Goal: Task Accomplishment & Management: Manage account settings

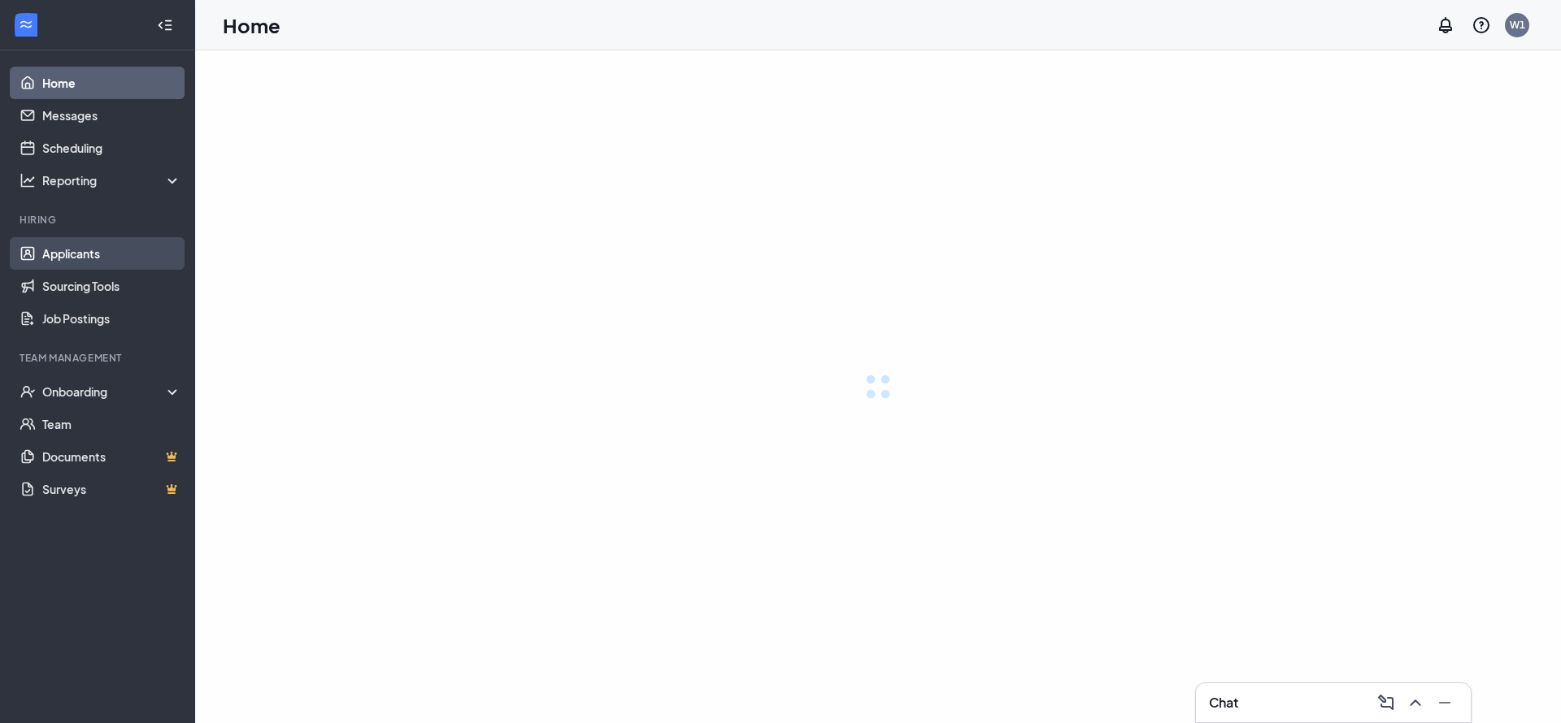
click at [93, 254] on link "Applicants" at bounding box center [111, 253] width 139 height 33
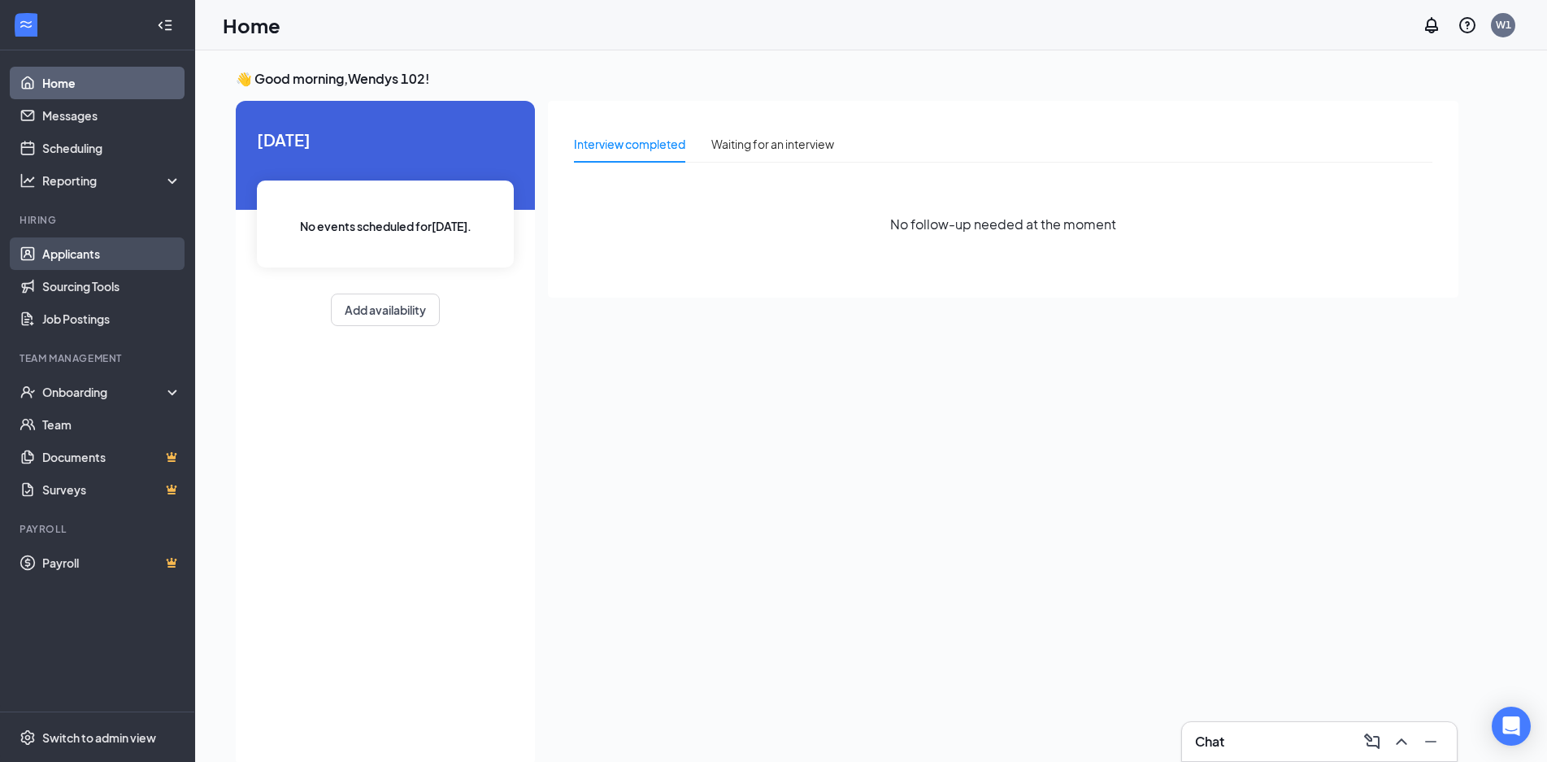
click at [102, 256] on link "Applicants" at bounding box center [111, 253] width 139 height 33
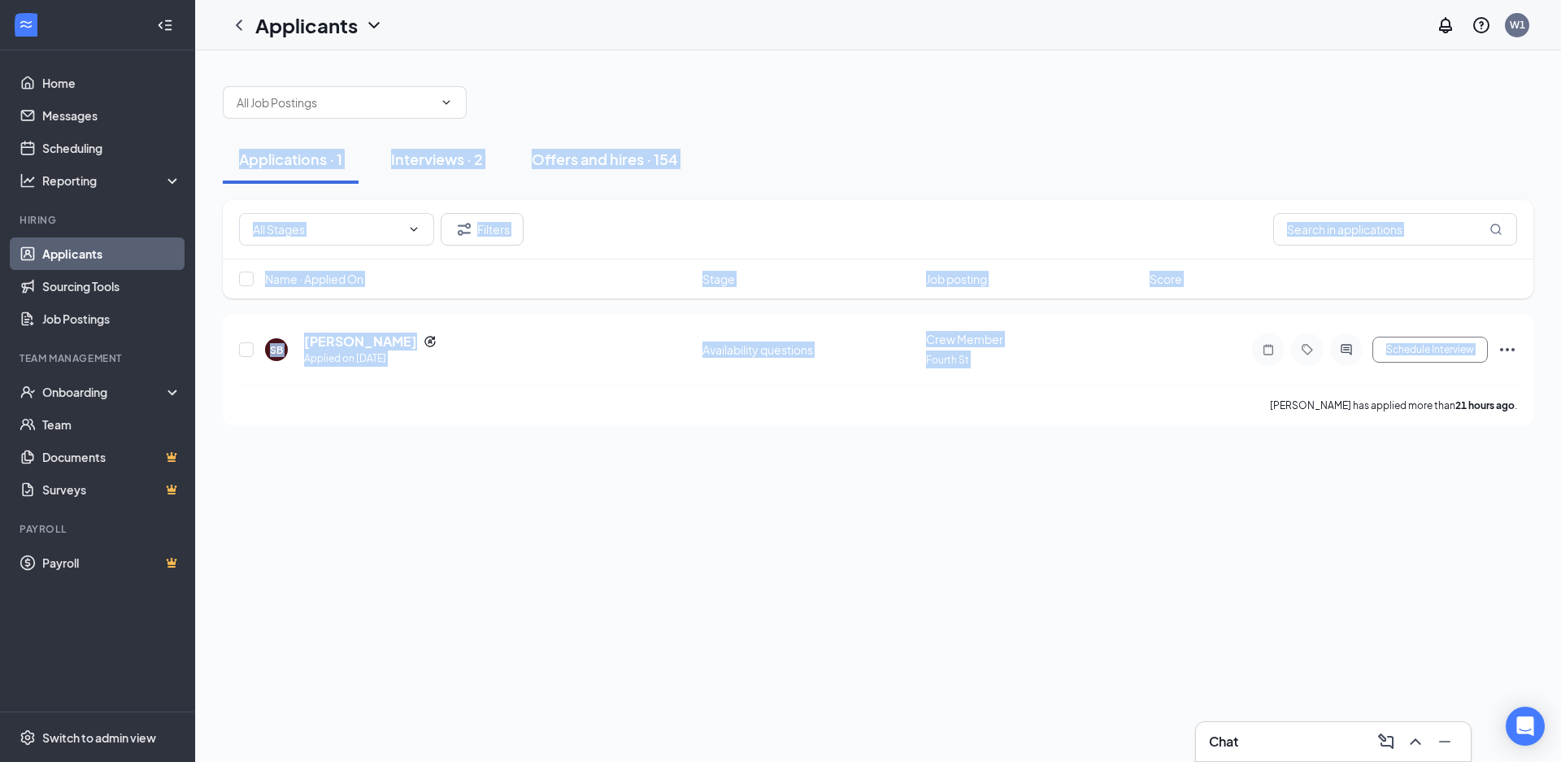
drag, startPoint x: 784, startPoint y: 193, endPoint x: 957, endPoint y: 565, distance: 409.8
click at [957, 565] on div "Applications · 1 Interviews · 2 Offers and hires · 154 Filters Name · Applied O…" at bounding box center [878, 405] width 1366 height 711
drag, startPoint x: 957, startPoint y: 565, endPoint x: 920, endPoint y: 549, distance: 40.0
click at [957, 565] on div "Applications · 1 Interviews · 2 Offers and hires · 154 Filters Name · Applied O…" at bounding box center [878, 405] width 1366 height 711
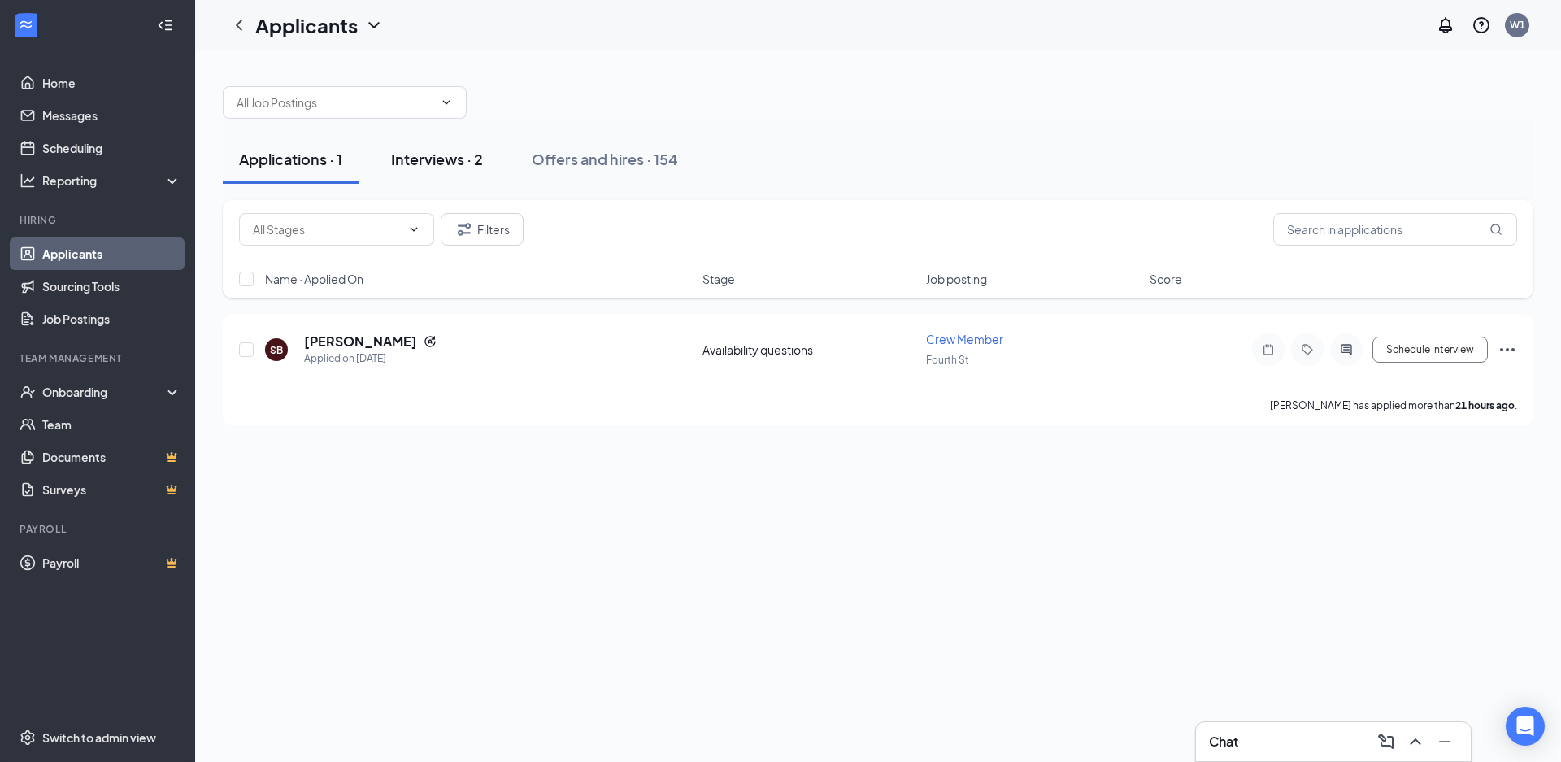
click at [433, 149] on div "Interviews · 2" at bounding box center [437, 159] width 92 height 20
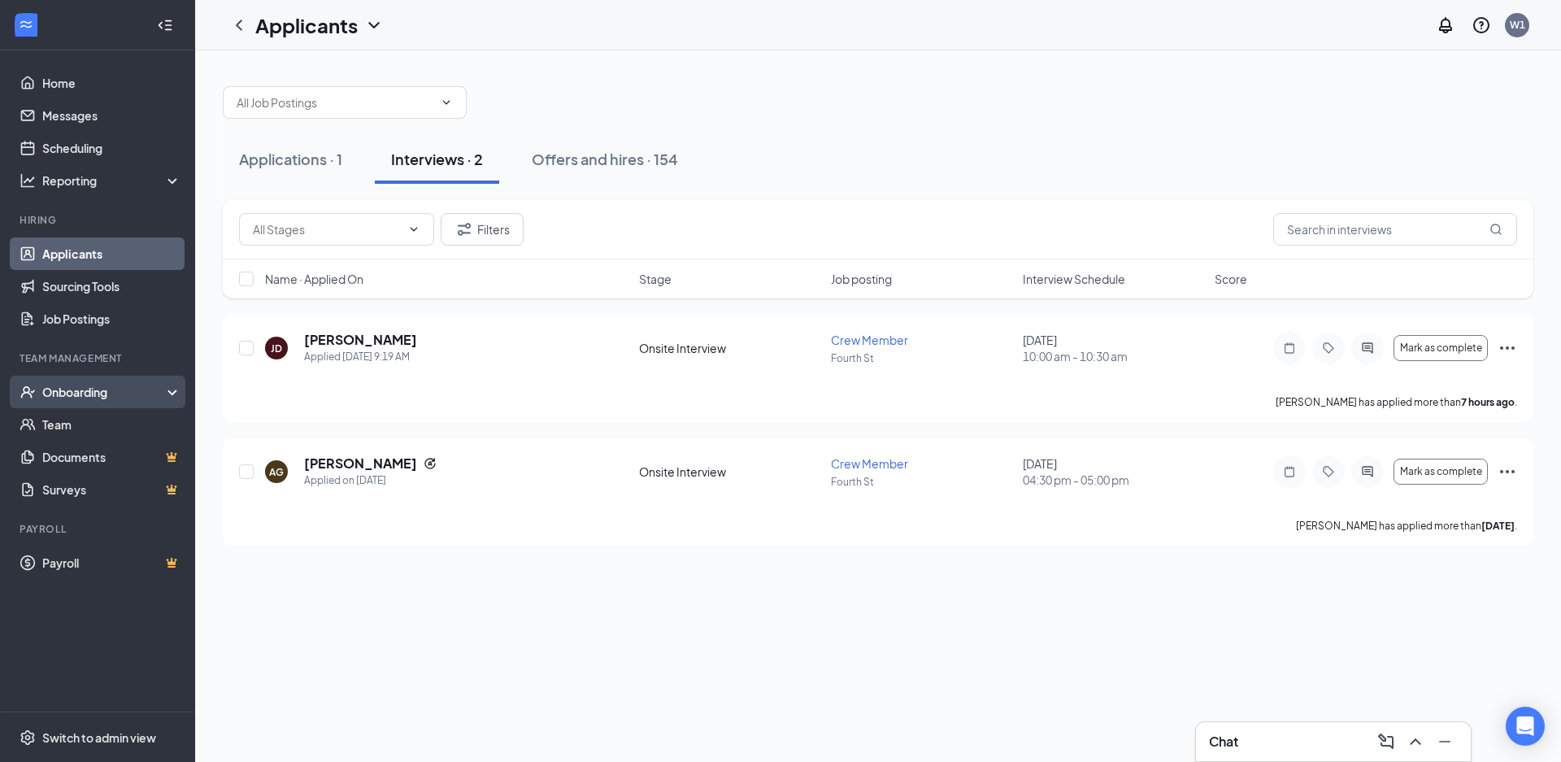
click at [56, 388] on div "Onboarding" at bounding box center [104, 392] width 125 height 16
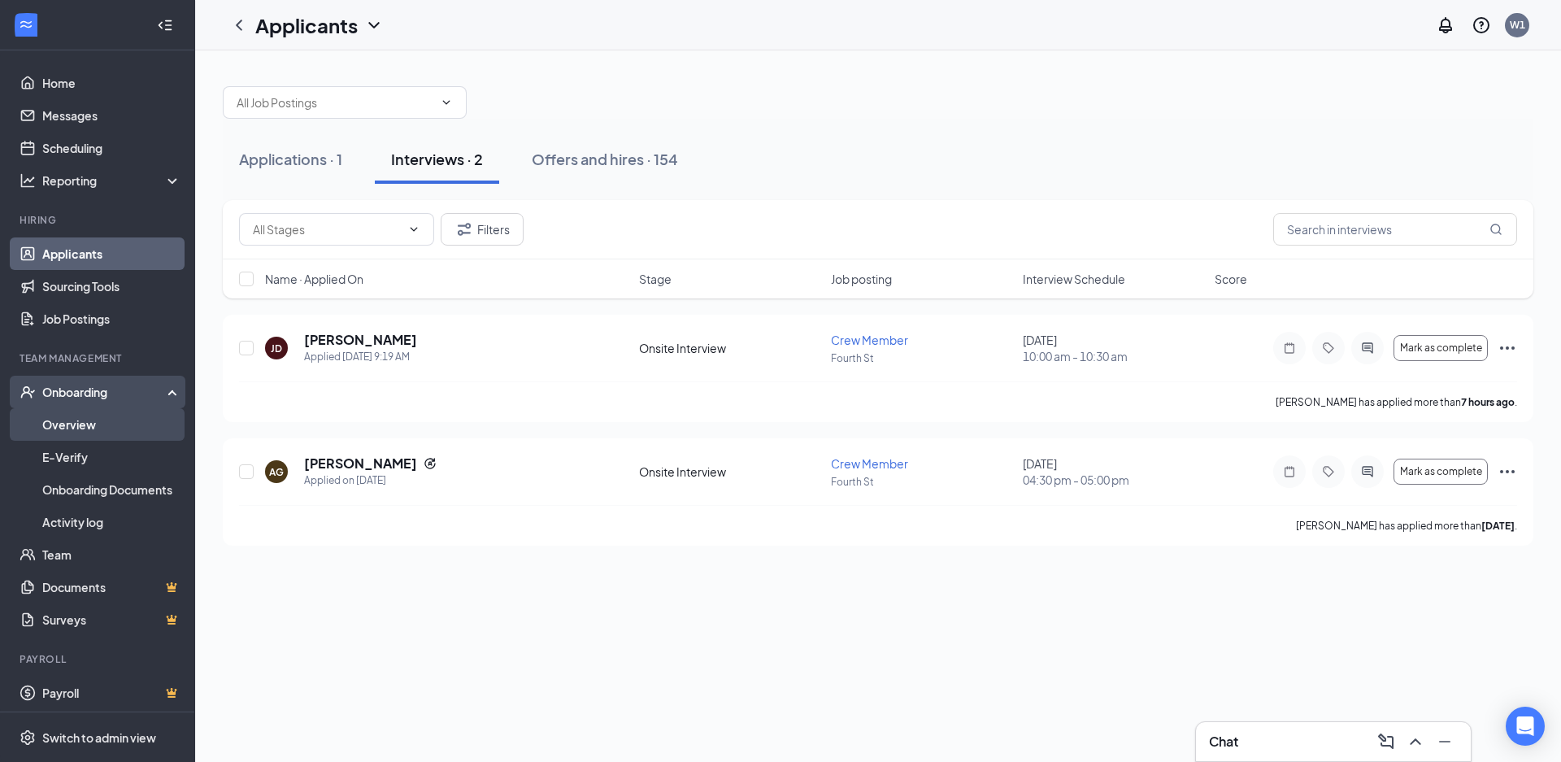
click at [68, 415] on link "Overview" at bounding box center [111, 424] width 139 height 33
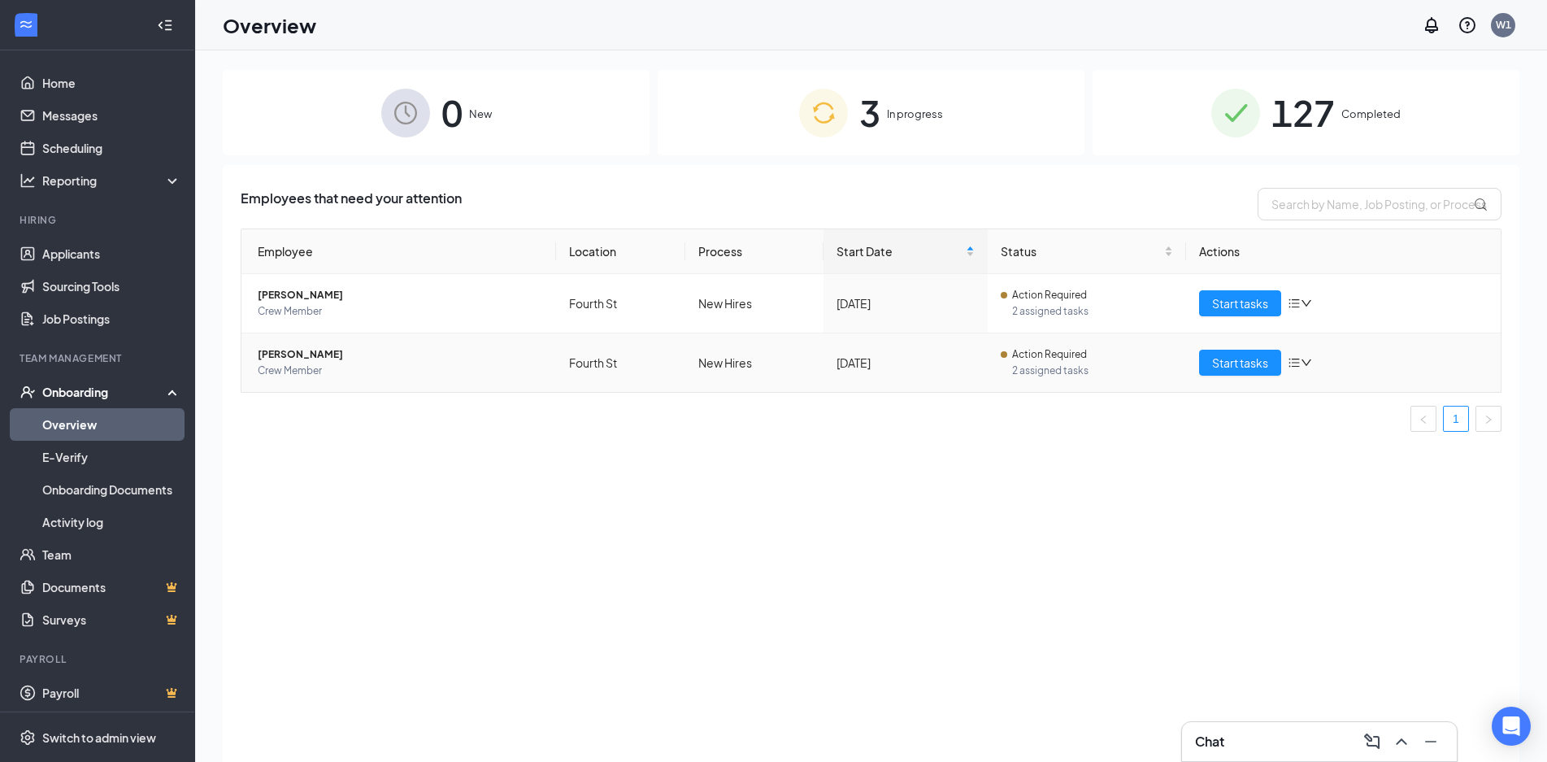
click at [335, 363] on span "Crew Member" at bounding box center [400, 371] width 285 height 16
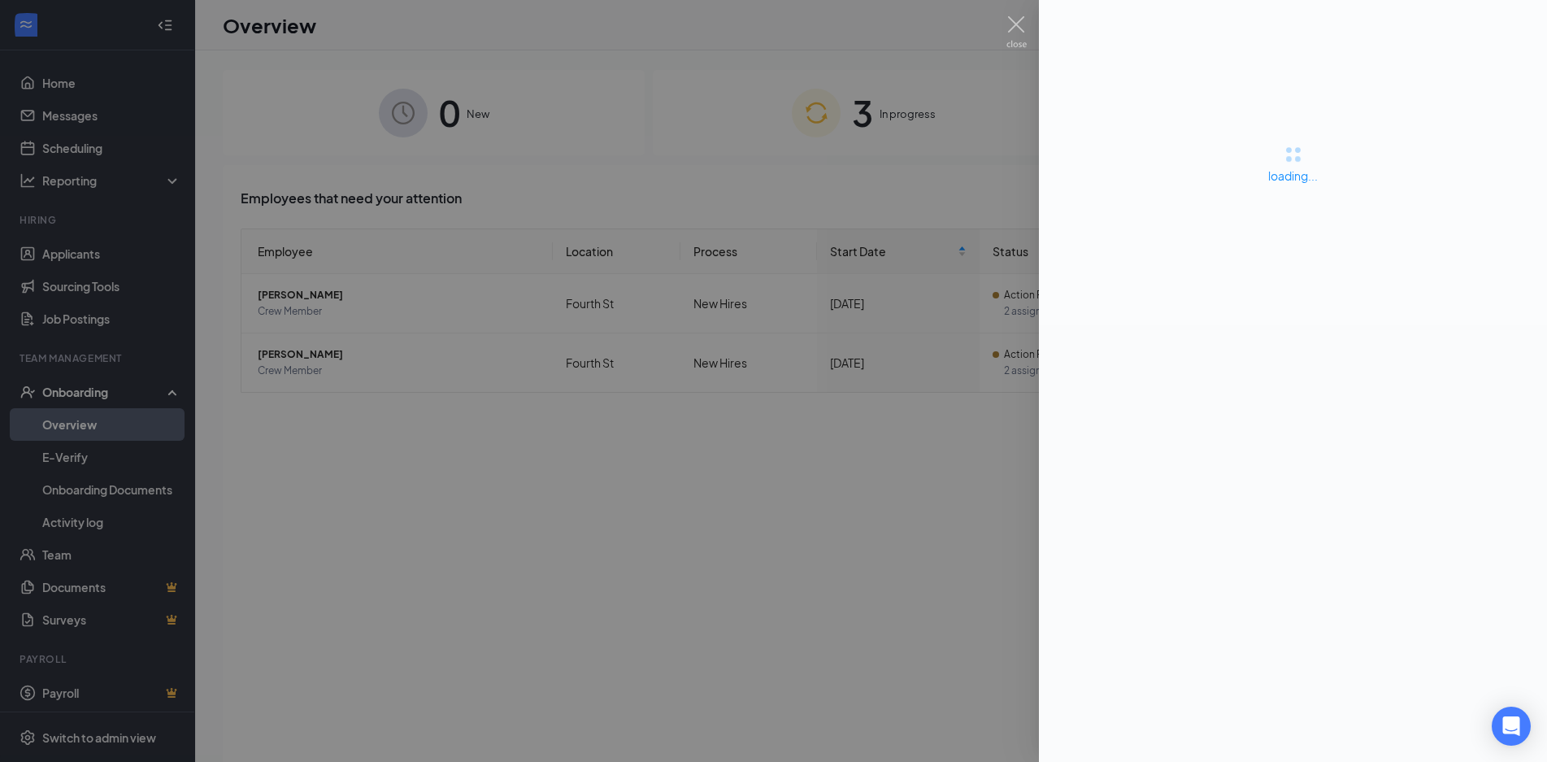
click at [817, 328] on div at bounding box center [773, 381] width 1547 height 762
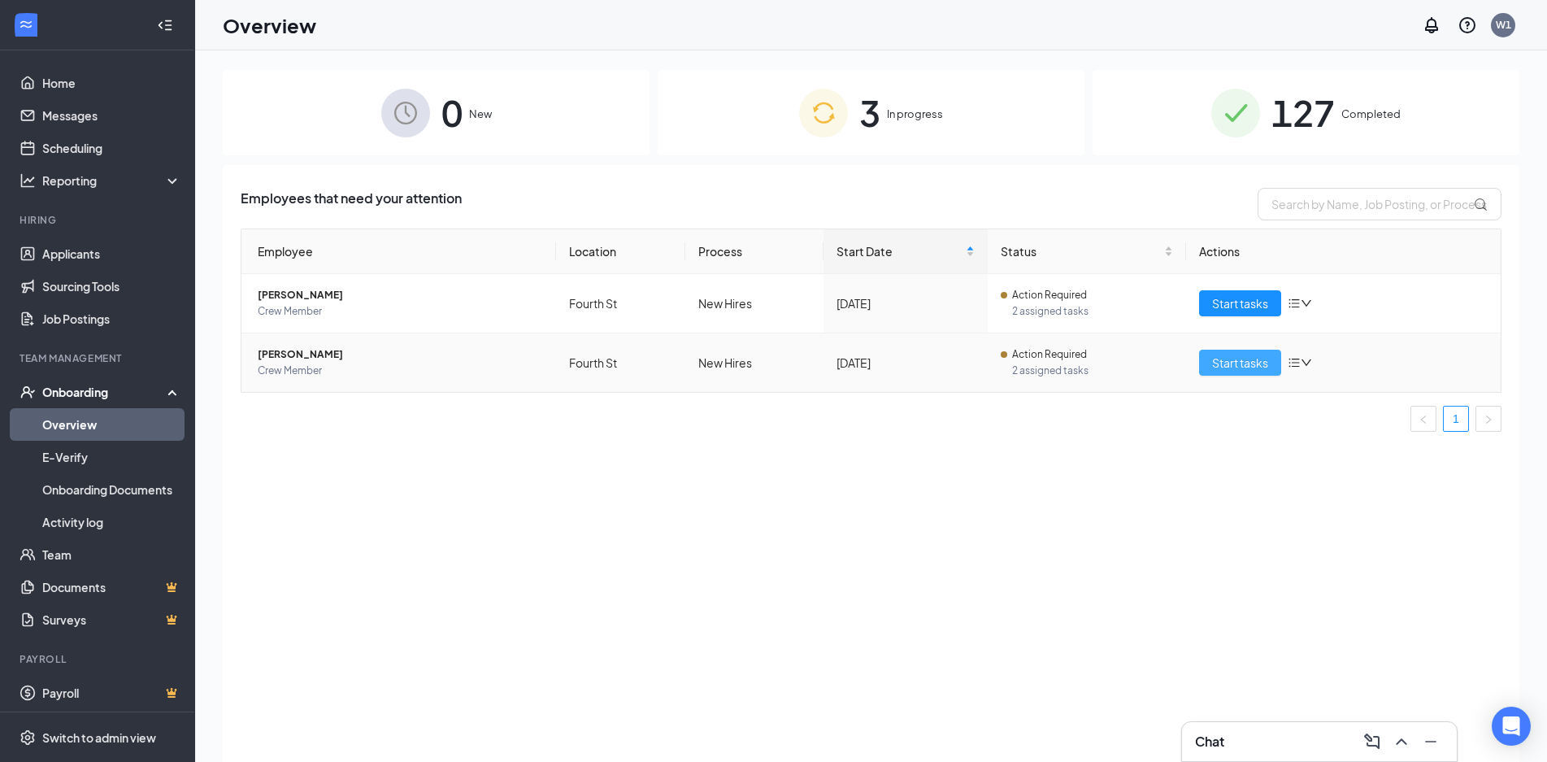
click at [1218, 357] on span "Start tasks" at bounding box center [1240, 363] width 56 height 18
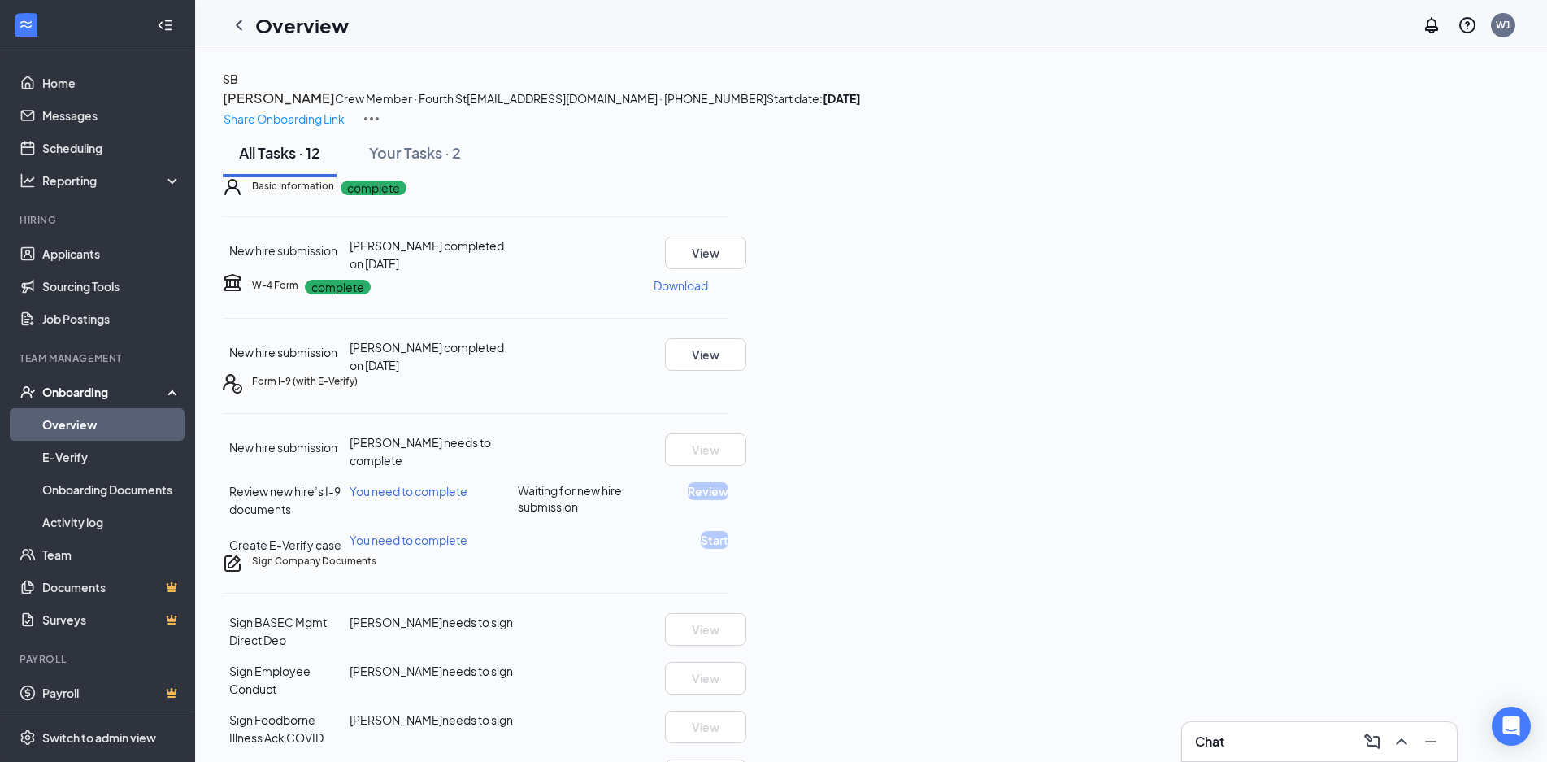
drag, startPoint x: 559, startPoint y: 191, endPoint x: 849, endPoint y: 78, distance: 310.7
click at [406, 70] on div "SB [PERSON_NAME] Crew Member · Fourth St [EMAIL_ADDRESS][DOMAIN_NAME] · [PHONE_…" at bounding box center [871, 99] width 1297 height 59
click at [849, 78] on div "SB [PERSON_NAME] Crew Member · Fourth St [EMAIL_ADDRESS][DOMAIN_NAME] · [PHONE_…" at bounding box center [871, 99] width 1297 height 59
drag, startPoint x: 371, startPoint y: 45, endPoint x: 259, endPoint y: 37, distance: 112.5
click at [259, 37] on div "Overview W1" at bounding box center [871, 25] width 1352 height 50
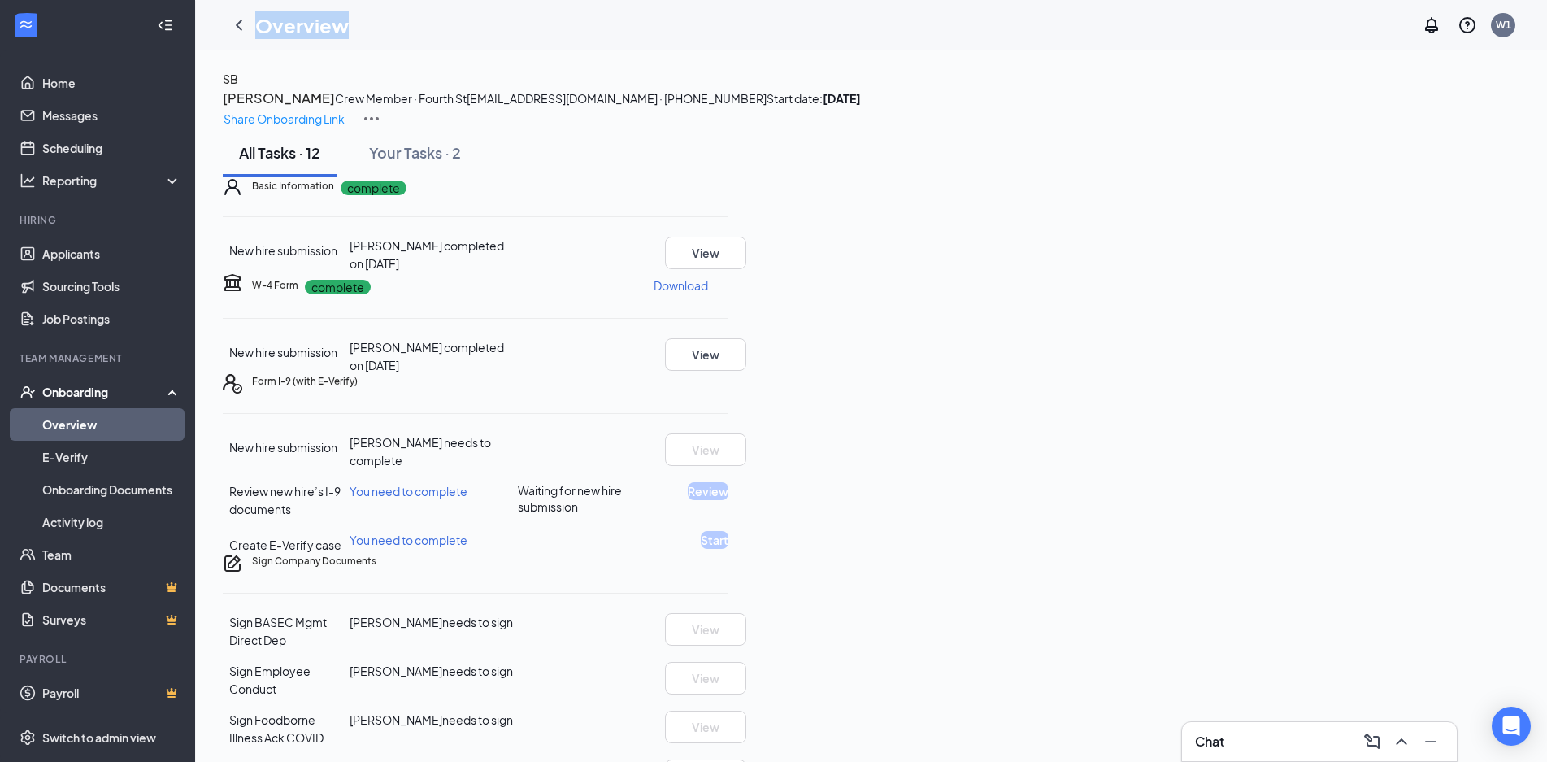
drag, startPoint x: 259, startPoint y: 37, endPoint x: 723, endPoint y: 46, distance: 463.4
click at [723, 46] on div "Overview W1" at bounding box center [871, 25] width 1352 height 50
